Goal: Task Accomplishment & Management: Use online tool/utility

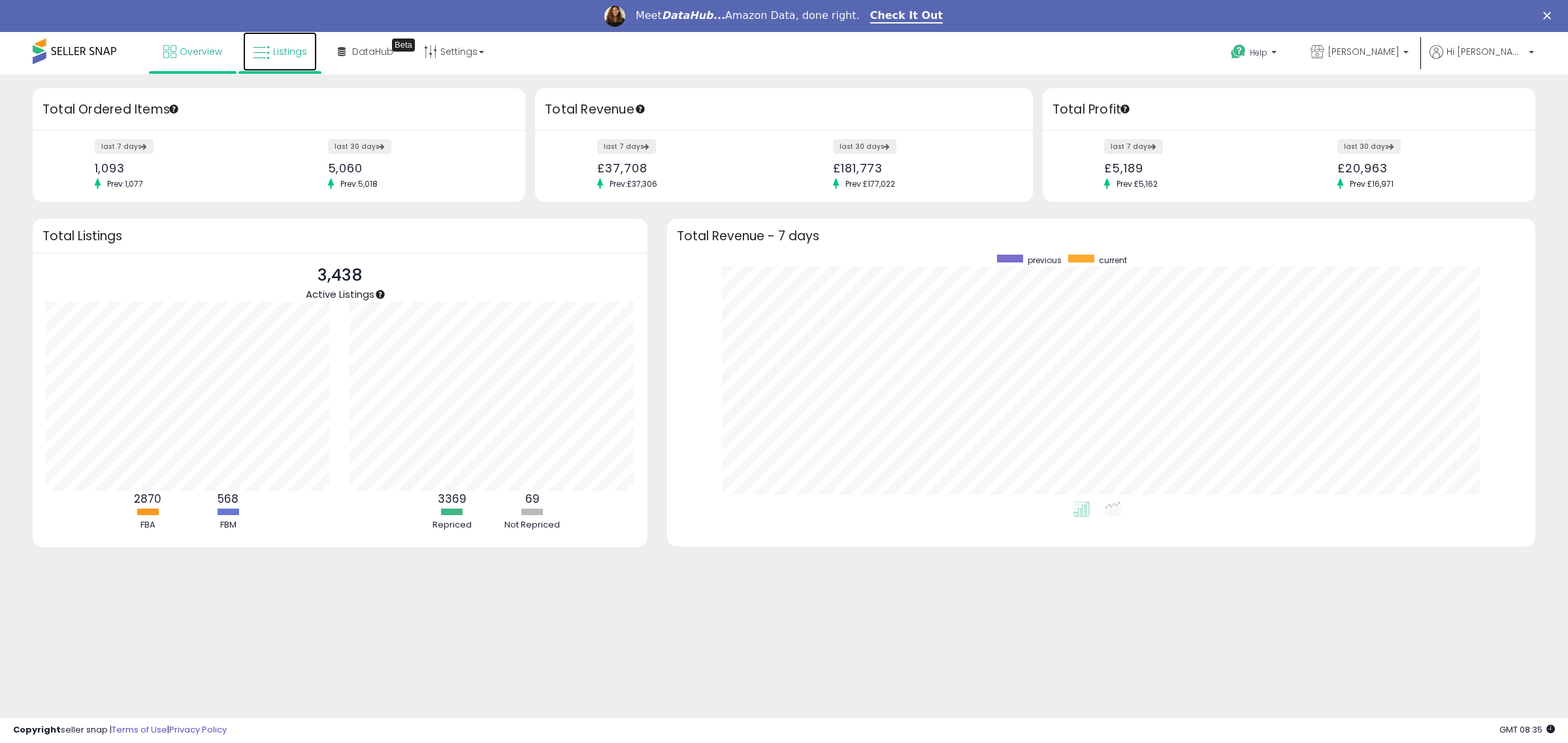
click at [288, 58] on span "Listings" at bounding box center [290, 51] width 34 height 13
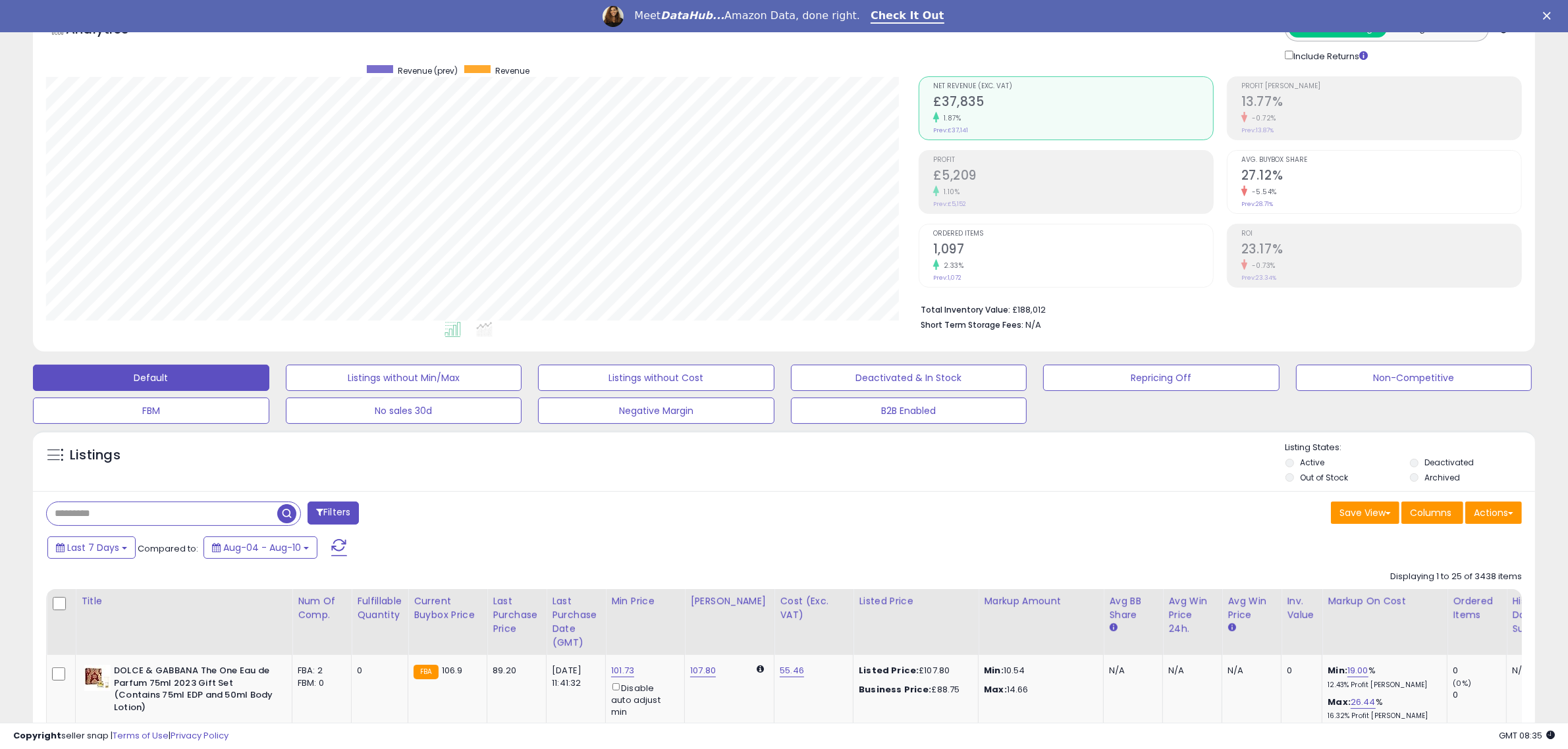
scroll to position [270, 872]
click at [899, 19] on link "Check It Out" at bounding box center [907, 16] width 74 height 15
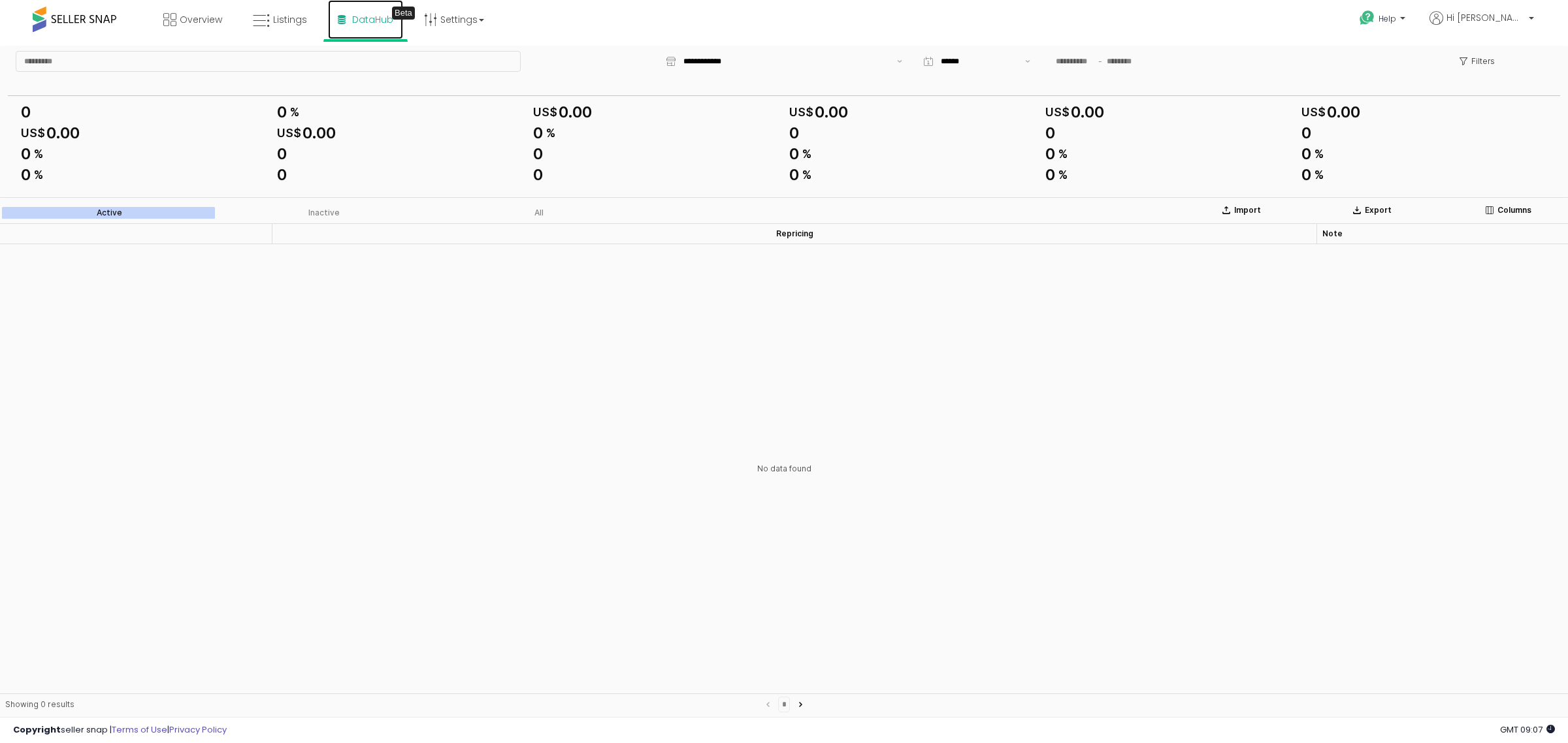
click at [353, 17] on span "DataHub" at bounding box center [373, 19] width 41 height 13
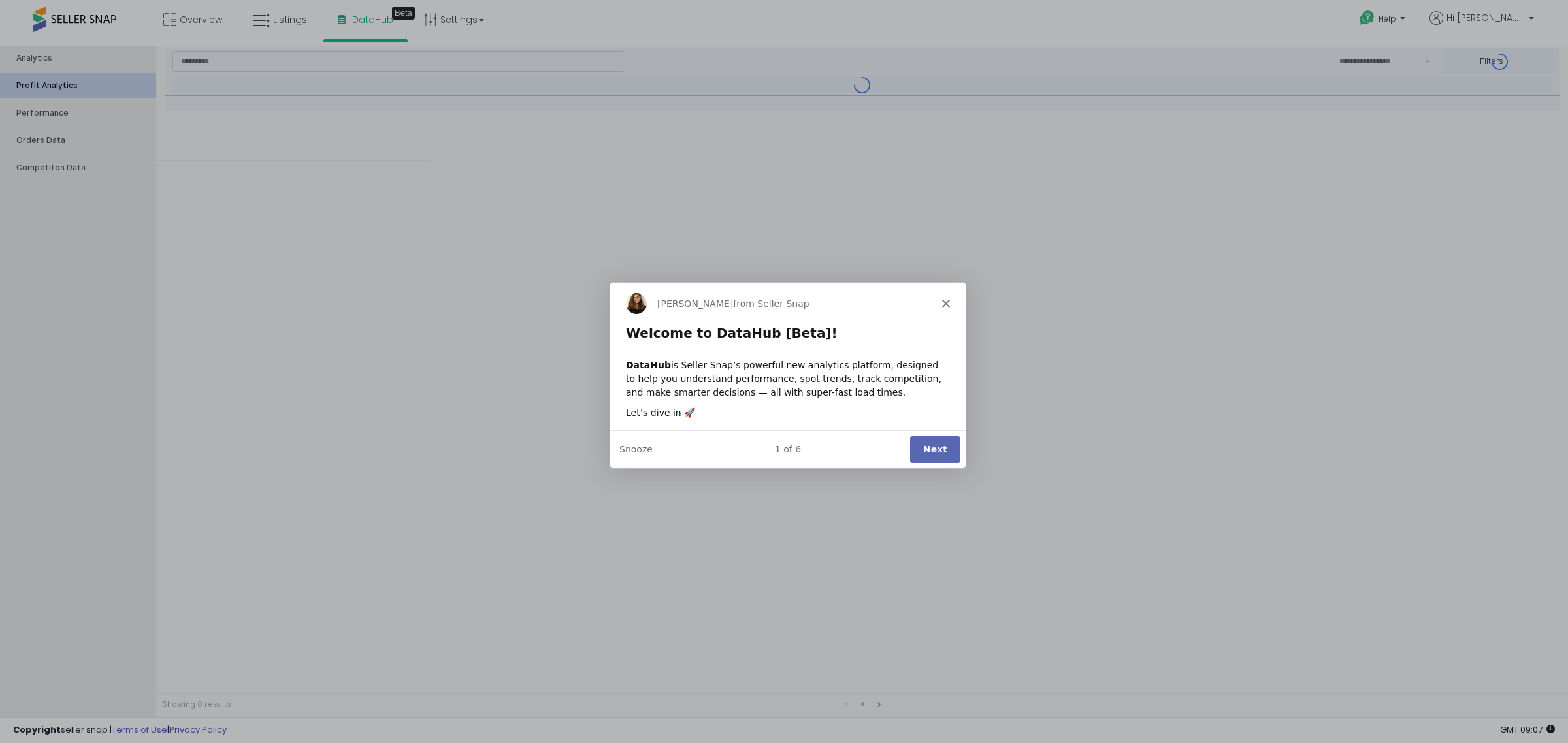
type input "***"
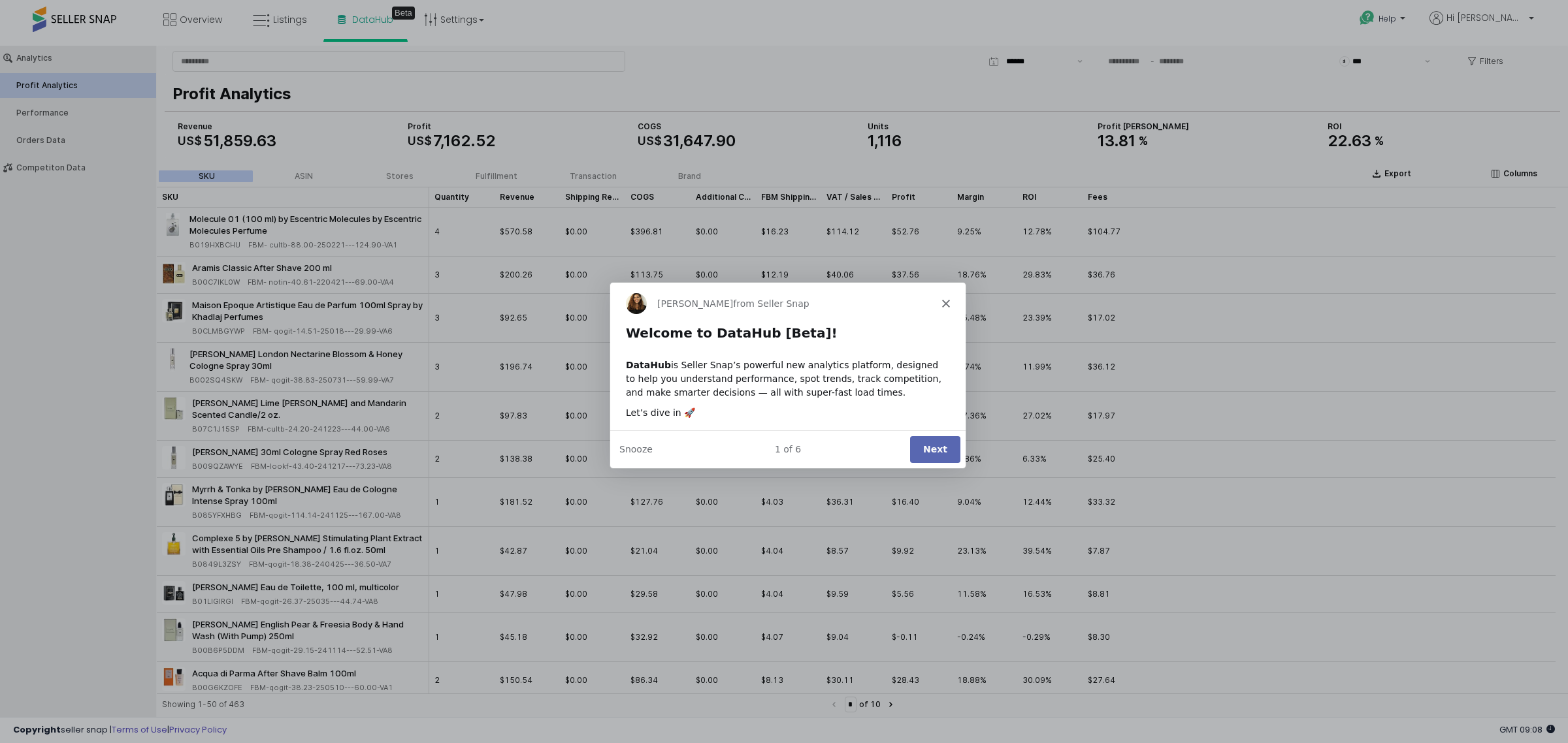
click at [939, 449] on button "Next" at bounding box center [934, 448] width 51 height 26
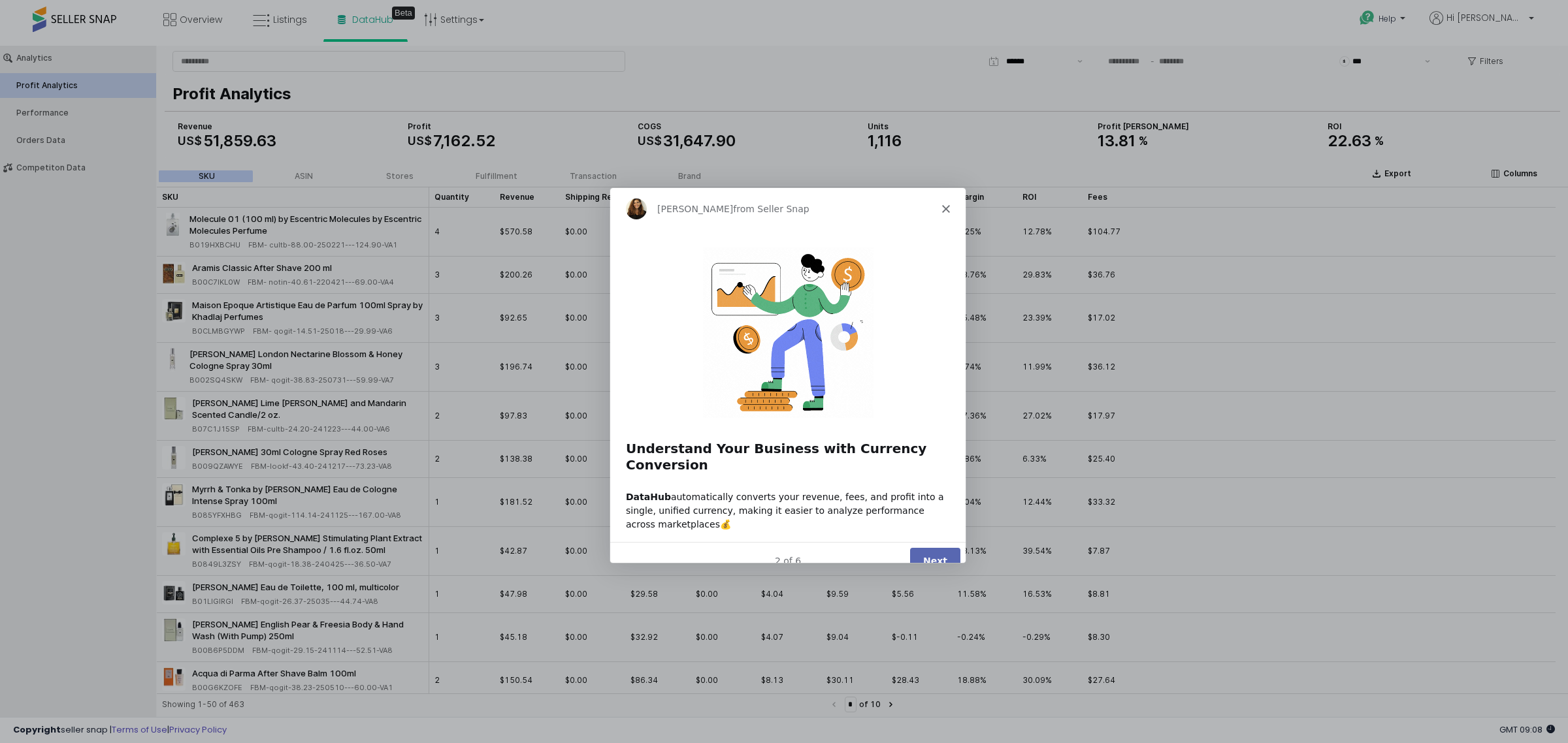
click at [932, 547] on button "Next" at bounding box center [934, 559] width 51 height 26
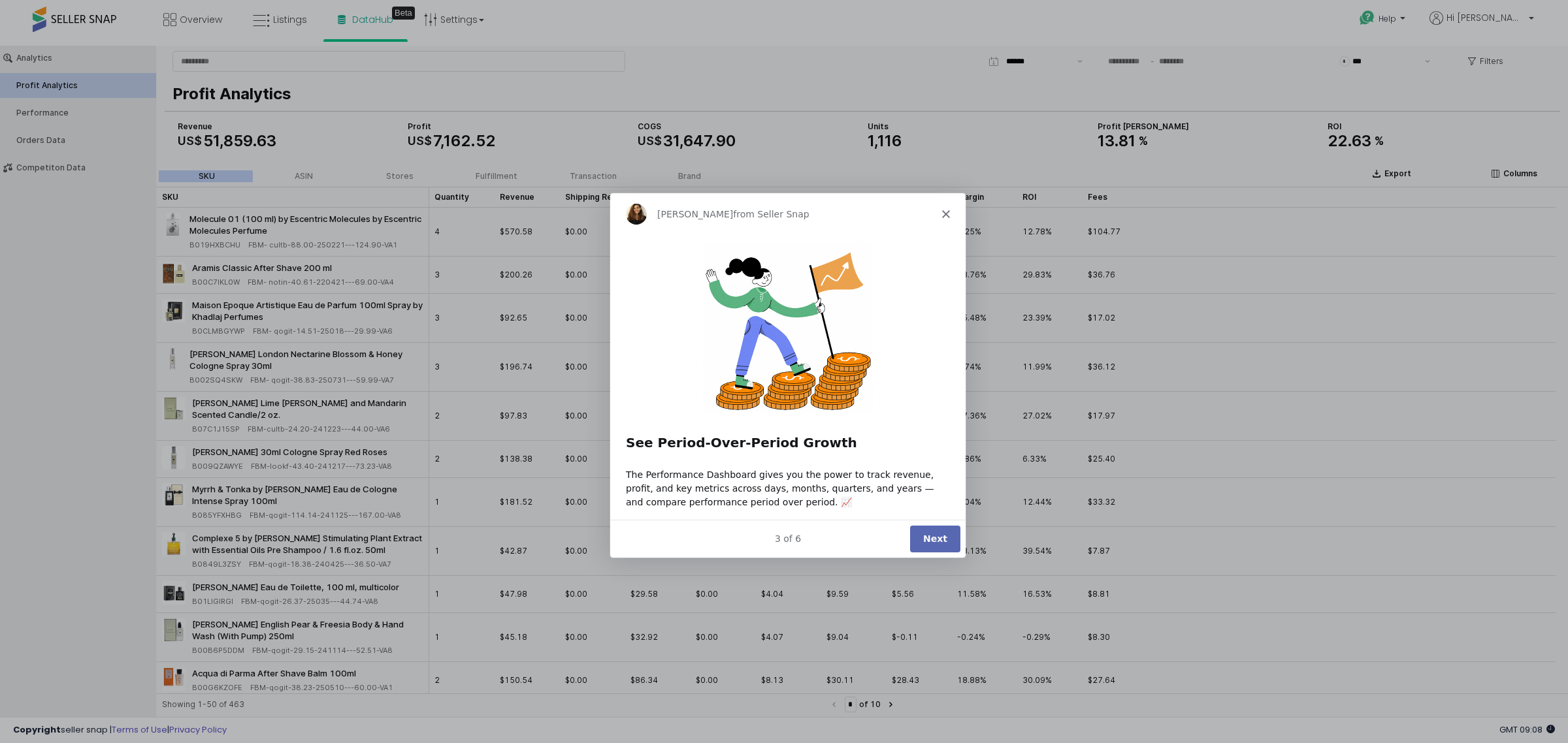
click at [935, 539] on button "Next" at bounding box center [934, 538] width 51 height 26
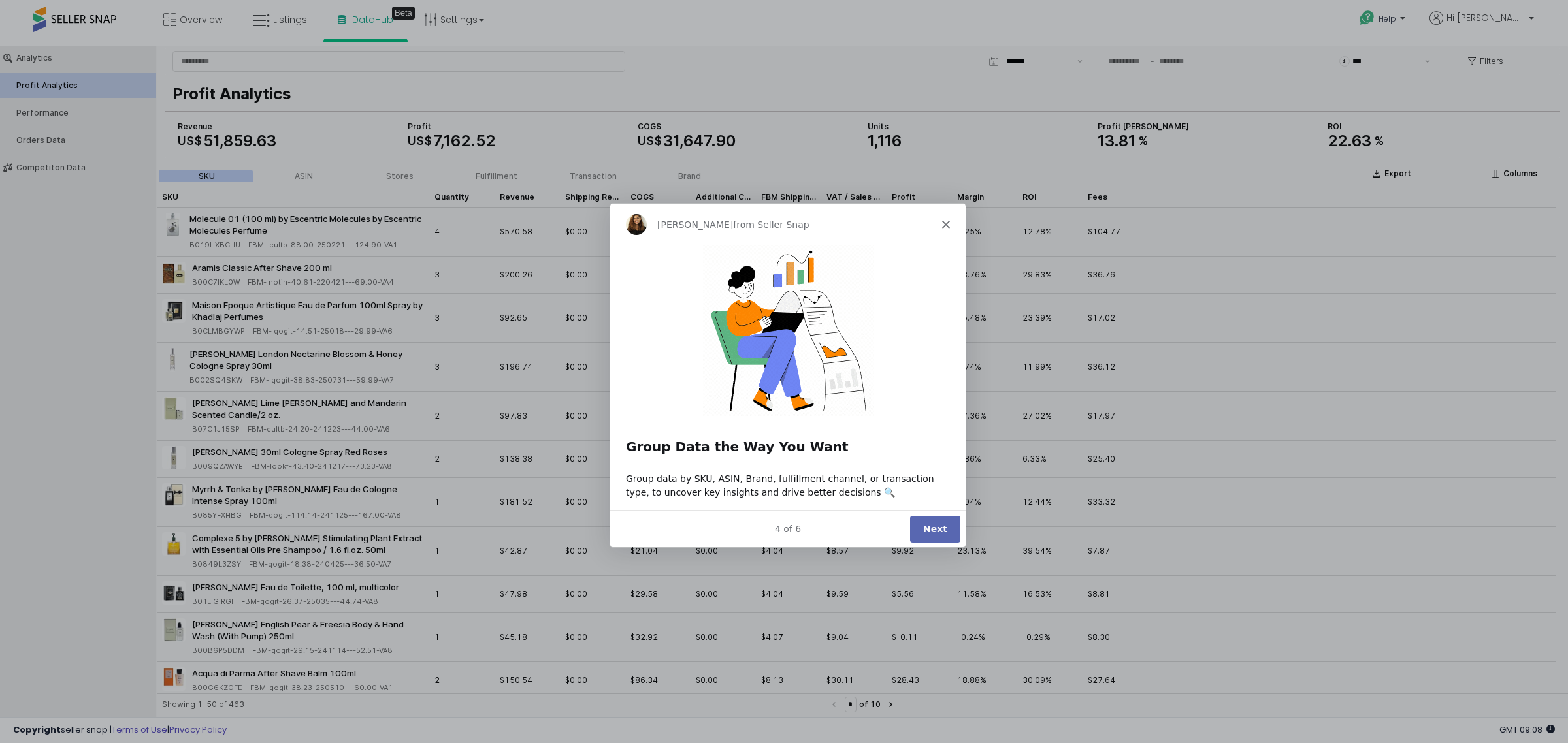
click at [922, 525] on button "Next" at bounding box center [934, 527] width 51 height 26
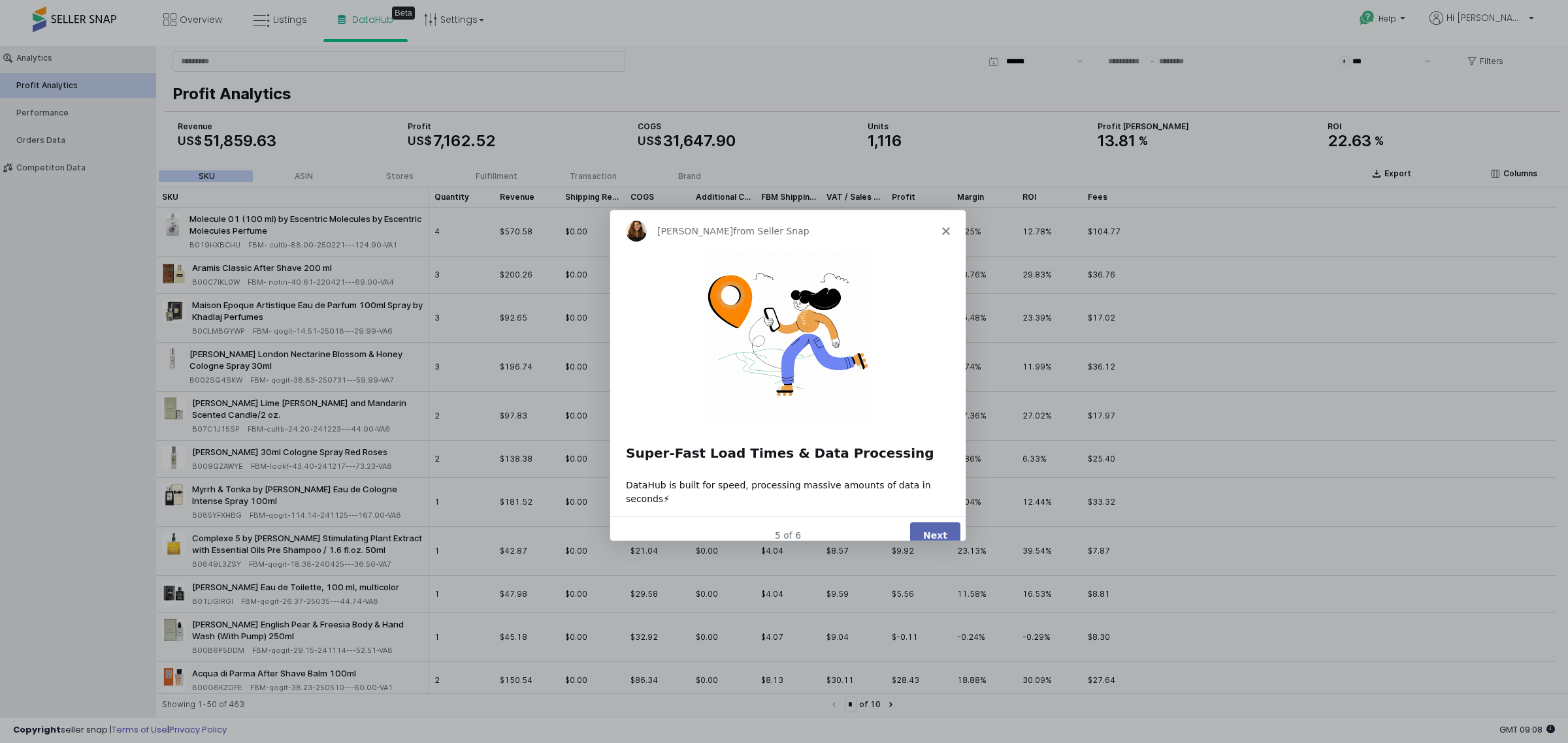
click at [932, 522] on button "Next" at bounding box center [934, 535] width 51 height 26
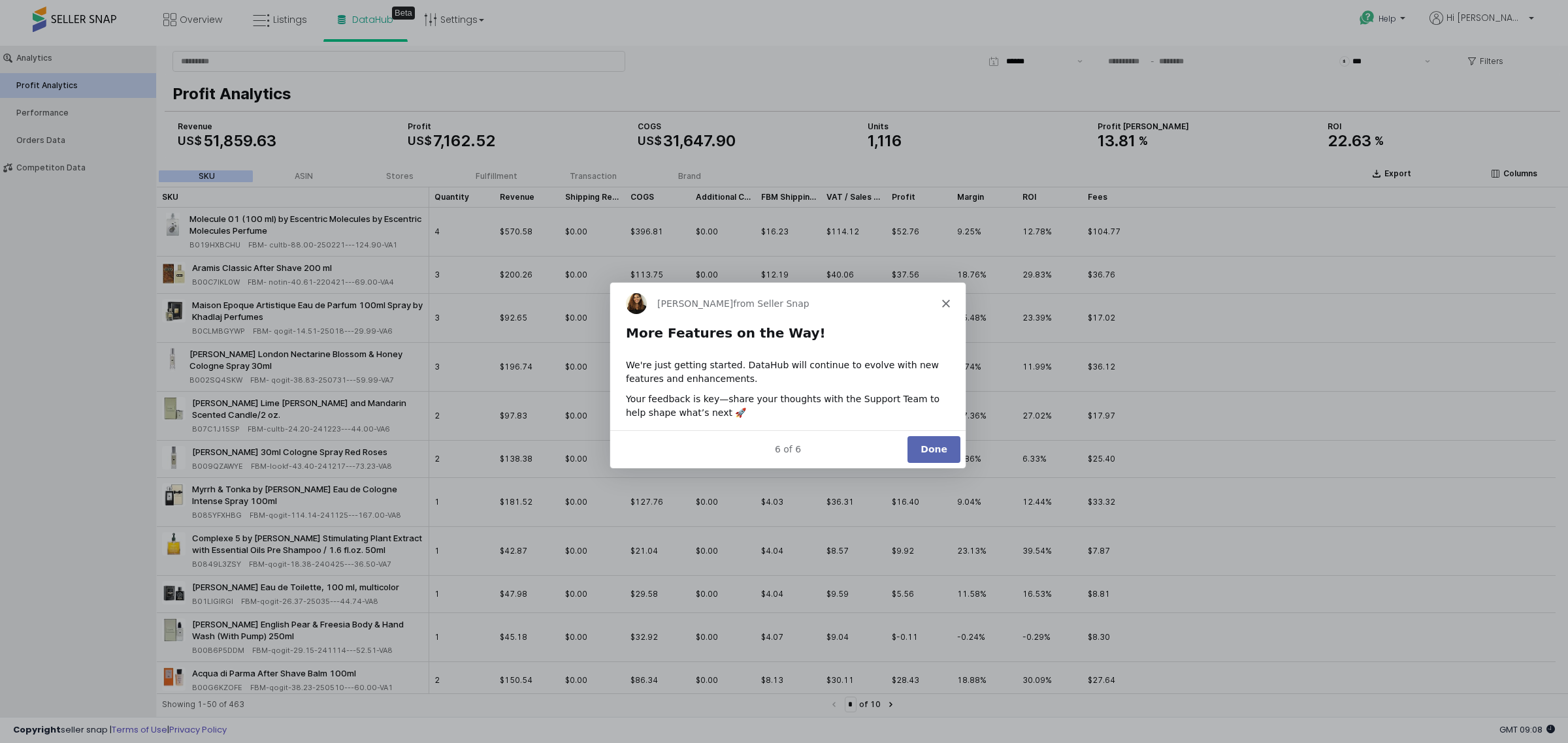
click at [938, 453] on button "Done" at bounding box center [933, 448] width 53 height 26
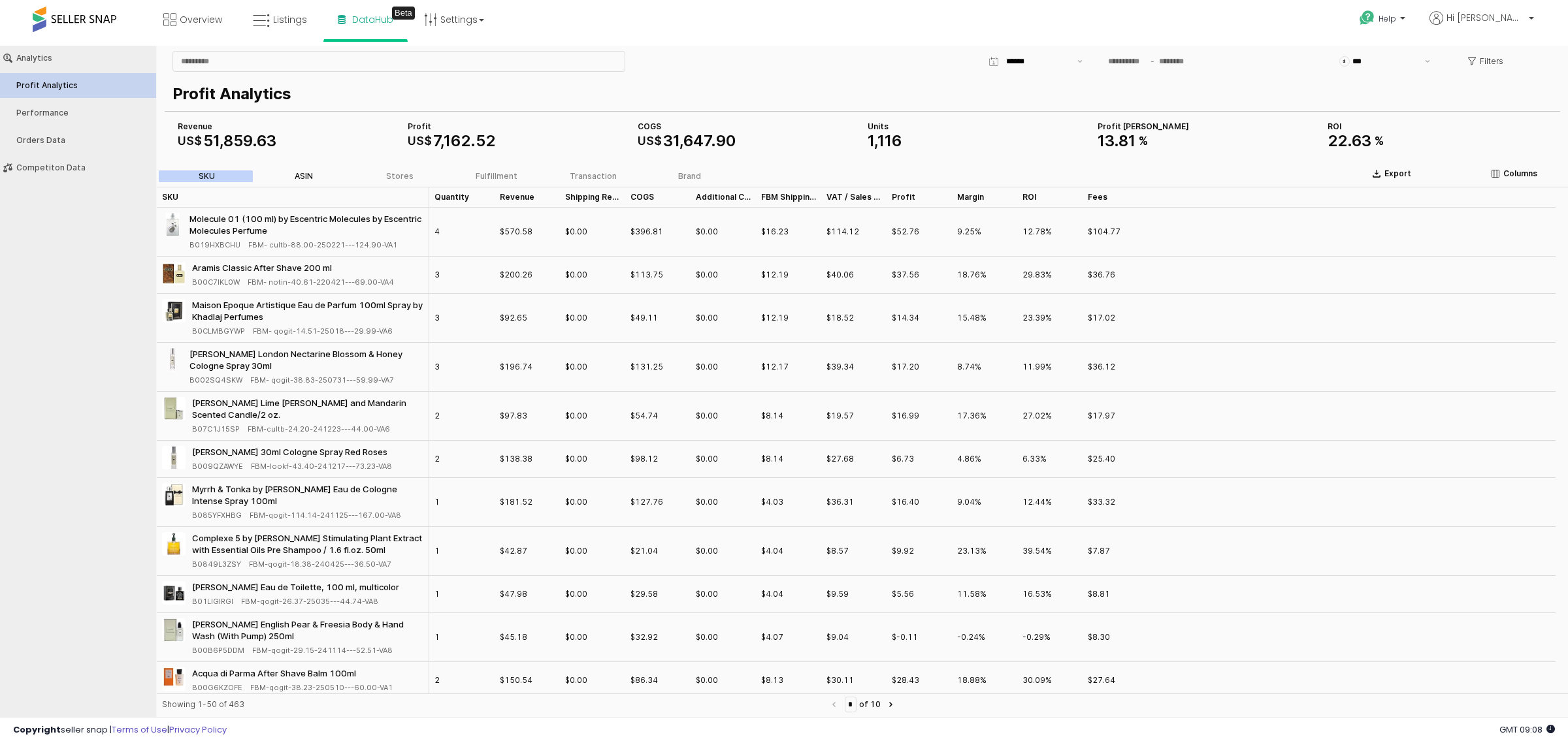
click at [298, 174] on div "ASIN" at bounding box center [304, 176] width 19 height 9
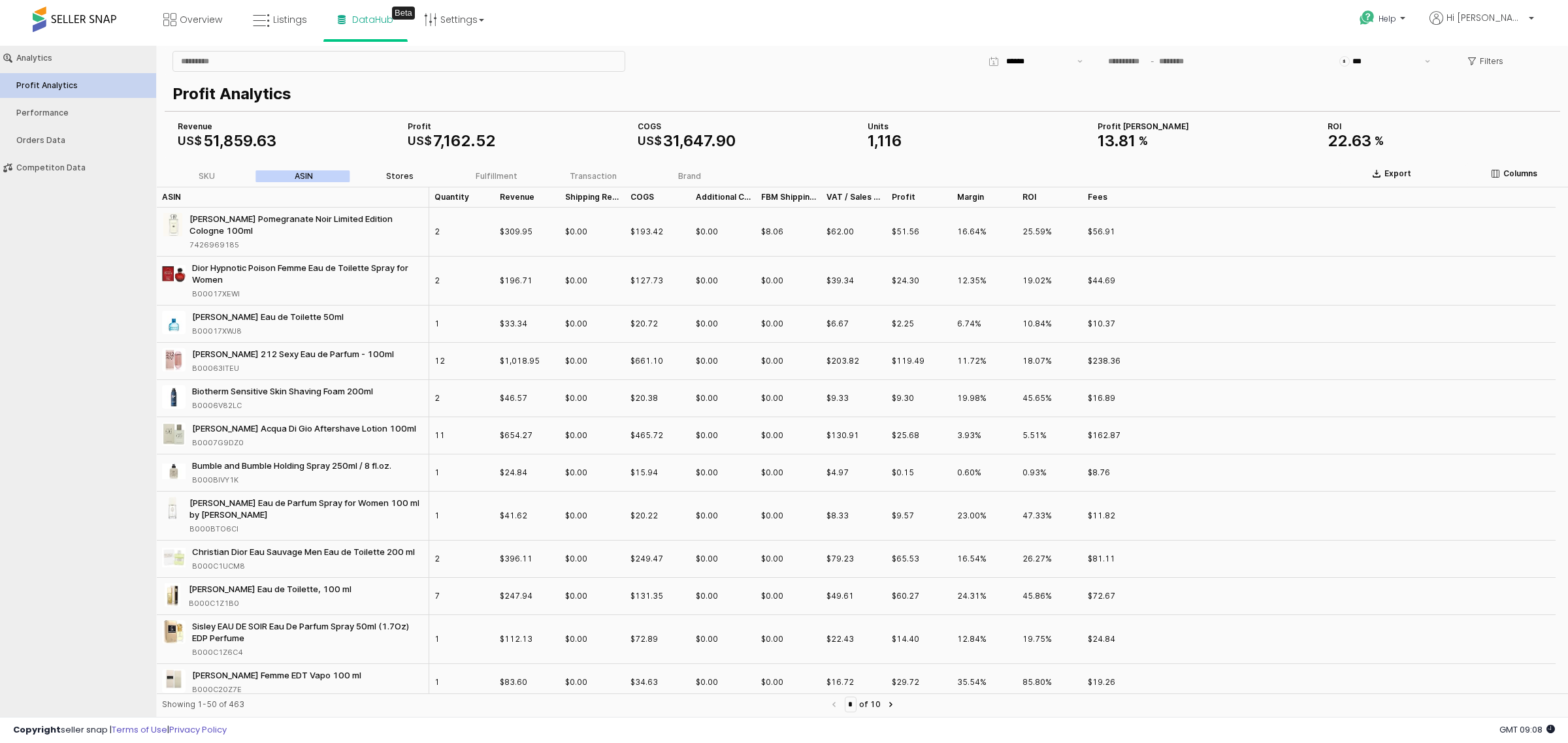
click at [411, 177] on div "Stores" at bounding box center [399, 176] width 27 height 9
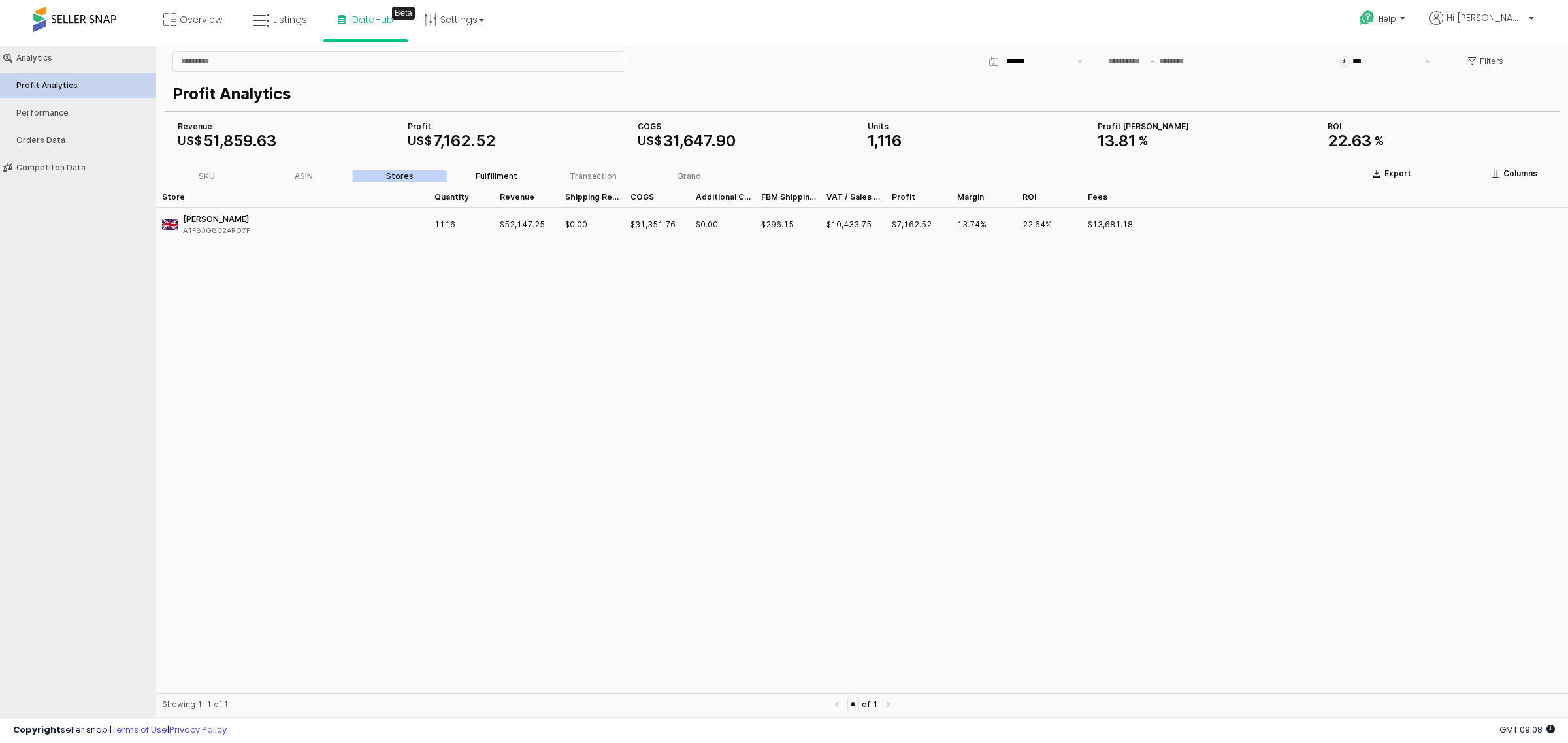
click at [490, 172] on div "Fulfillment" at bounding box center [496, 176] width 42 height 9
click at [1091, 62] on div "App Frame" at bounding box center [1036, 62] width 115 height 26
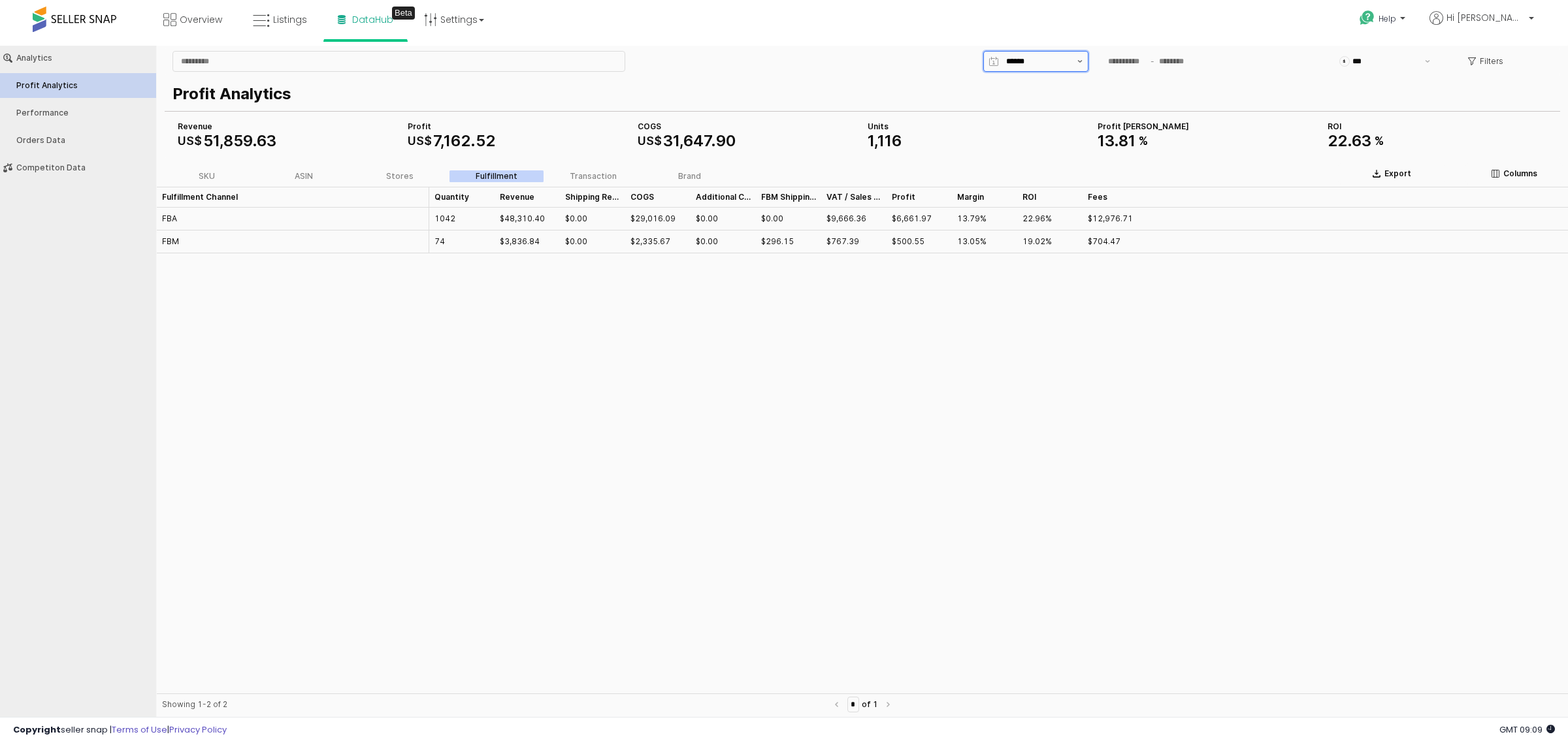
click at [1081, 65] on button "Show suggestions" at bounding box center [1080, 62] width 16 height 20
click at [1042, 177] on div "Last 30 days" at bounding box center [1032, 177] width 80 height 11
type input "**********"
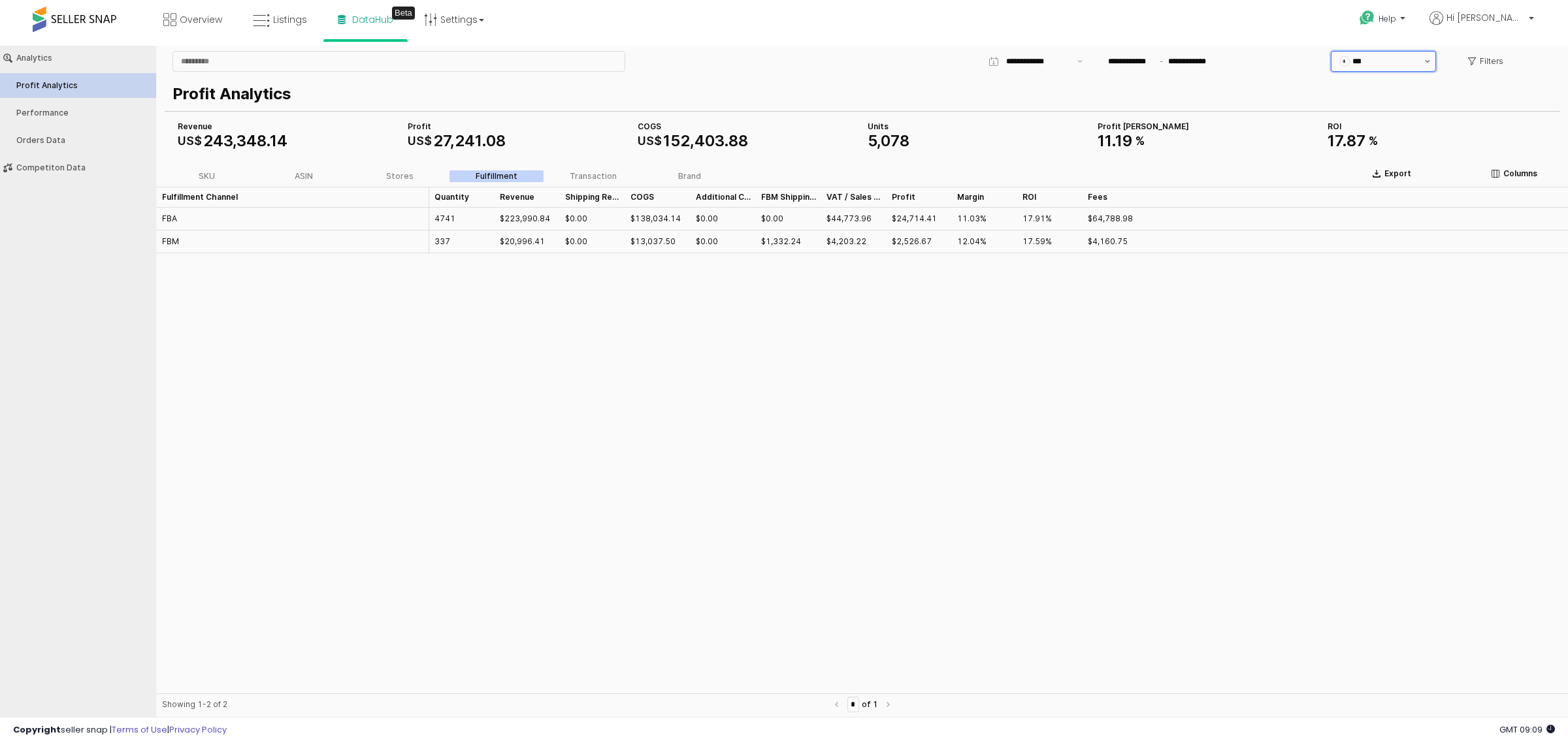
click at [1425, 60] on button "Show suggestions" at bounding box center [1427, 62] width 16 height 20
click at [1380, 134] on div "GBP" at bounding box center [1385, 132] width 66 height 11
type input "***"
click at [1076, 60] on button "Show suggestions" at bounding box center [1080, 62] width 16 height 20
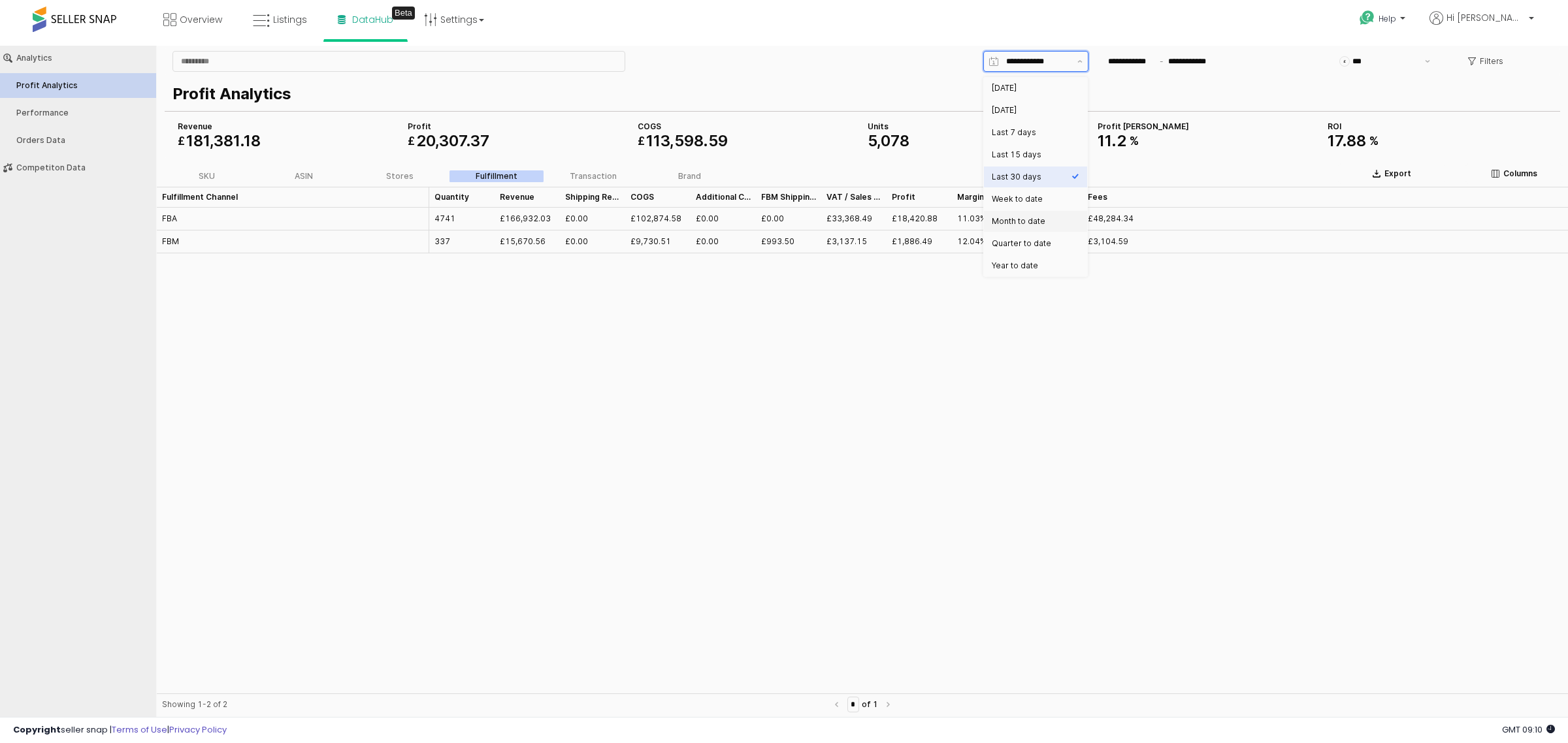
click at [1040, 221] on div "Month to date" at bounding box center [1032, 221] width 80 height 11
type input "**********"
click at [593, 167] on div "SKU ASIN Stores Fulfillment Transaction Brand" at bounding box center [451, 176] width 588 height 21
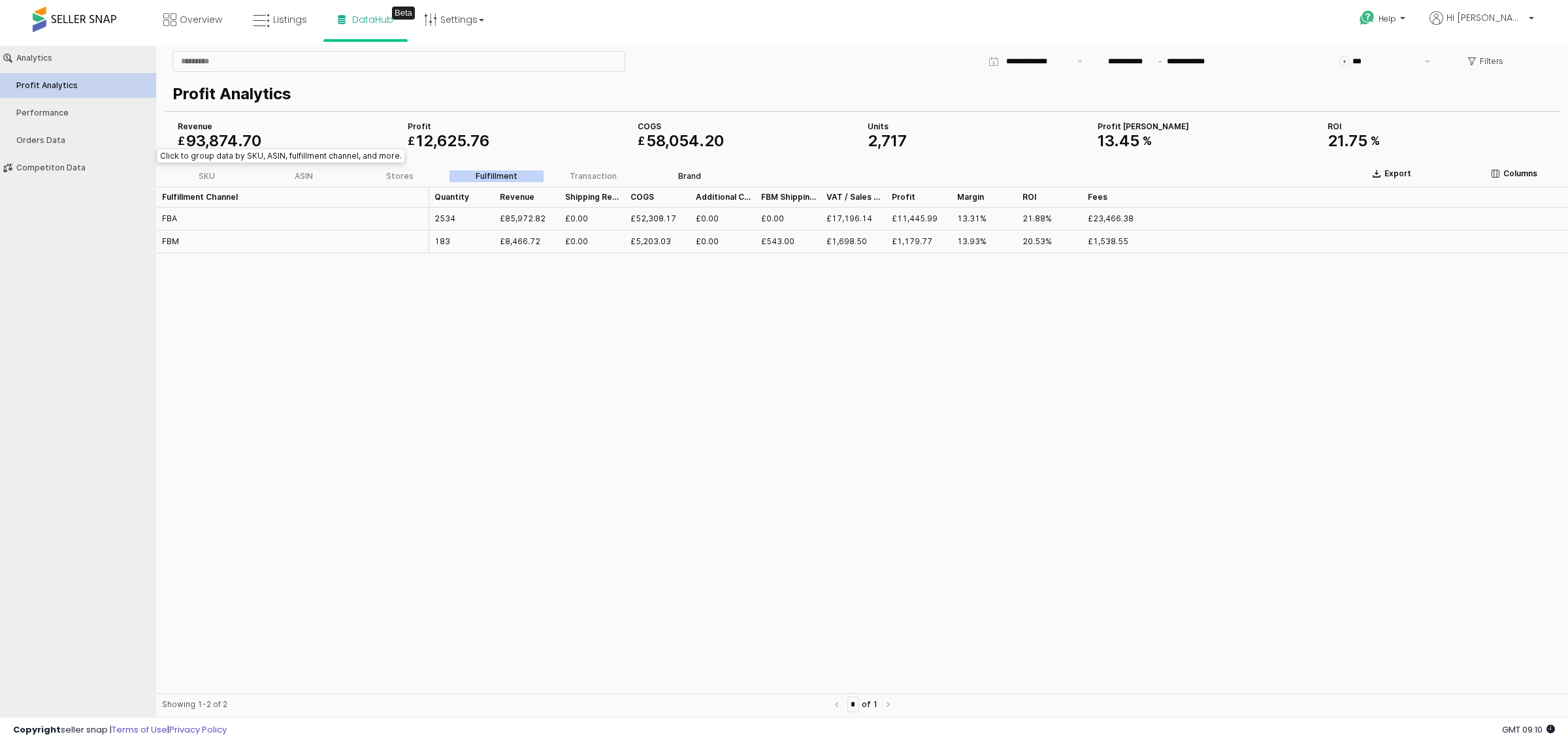
click at [692, 174] on div "Brand" at bounding box center [688, 176] width 22 height 9
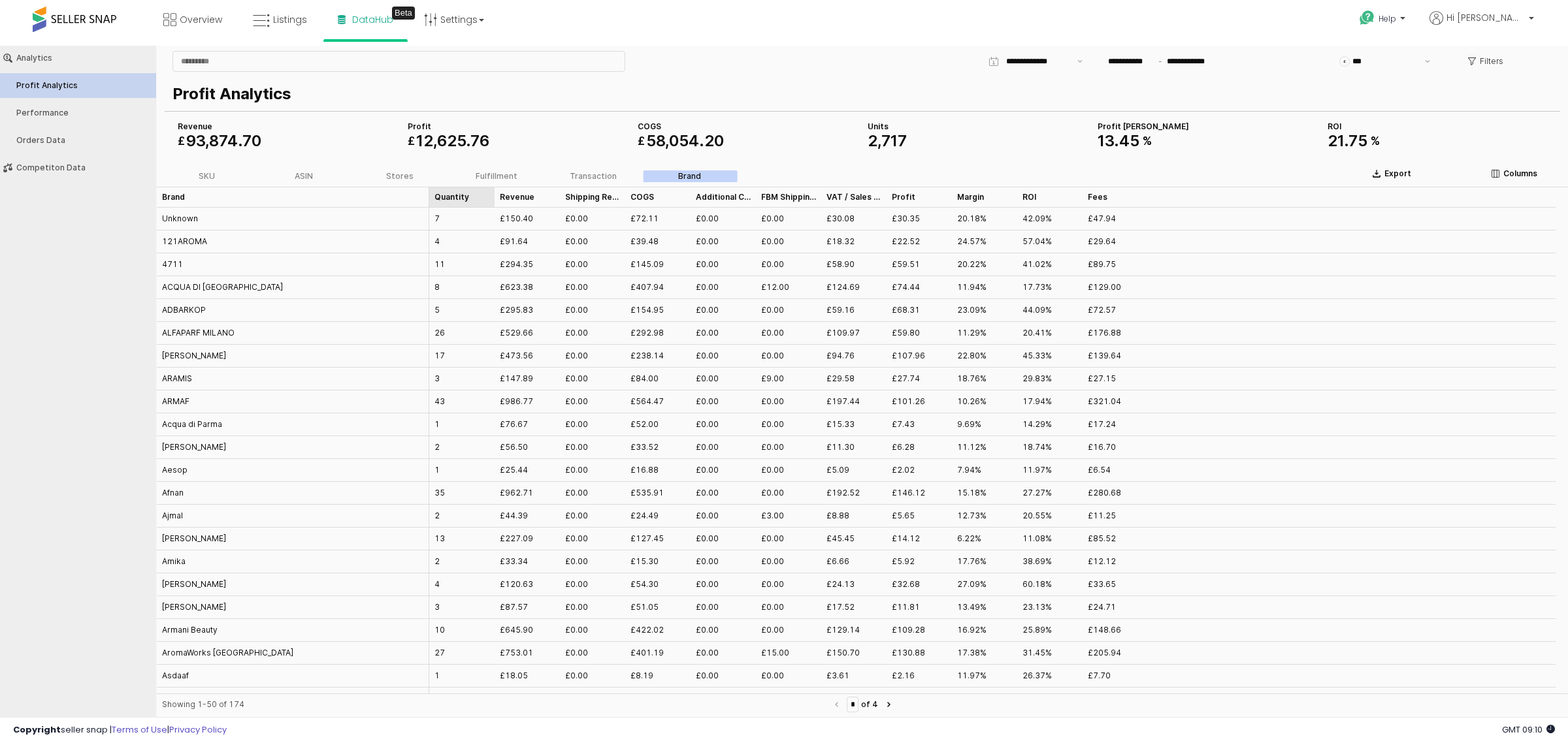
click at [458, 196] on div "Quantity Quantity" at bounding box center [462, 196] width 65 height 21
click at [449, 191] on div "Quantity Quantity" at bounding box center [462, 196] width 65 height 21
